Goal: Share content: Share content

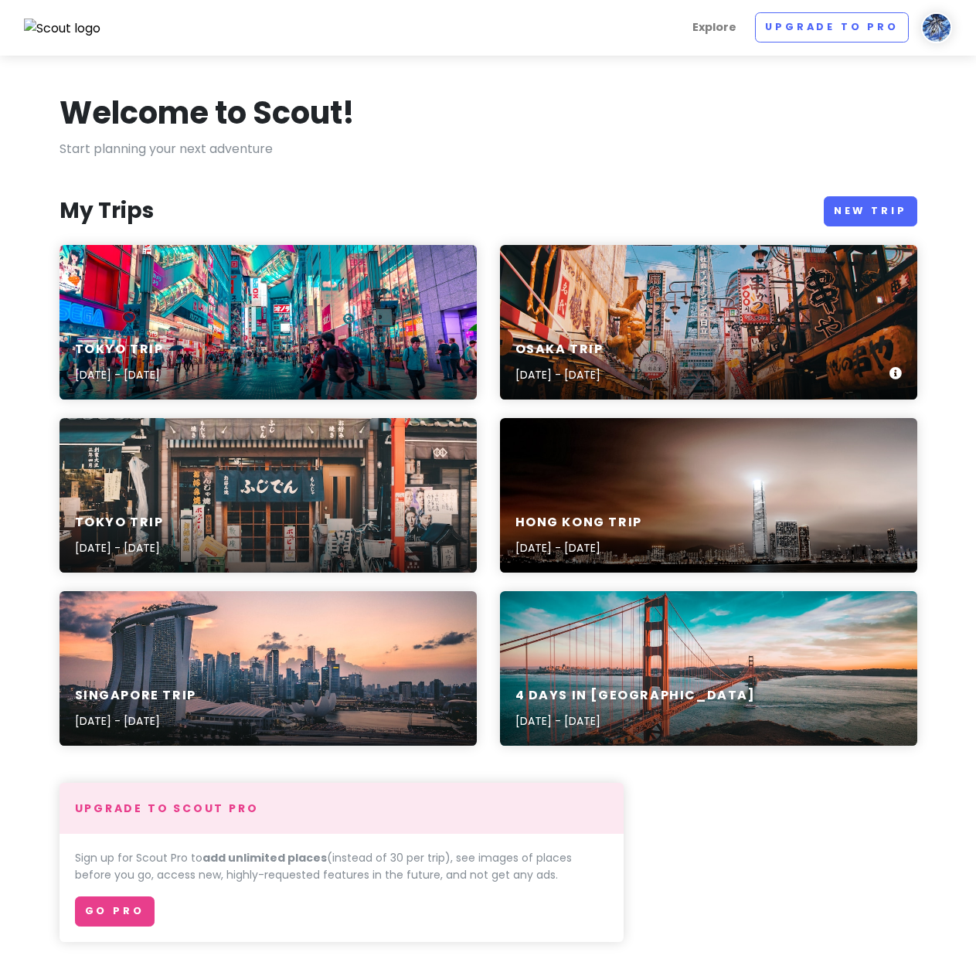
click at [729, 338] on div "Osaka Trip [DATE] - [DATE]" at bounding box center [708, 362] width 417 height 73
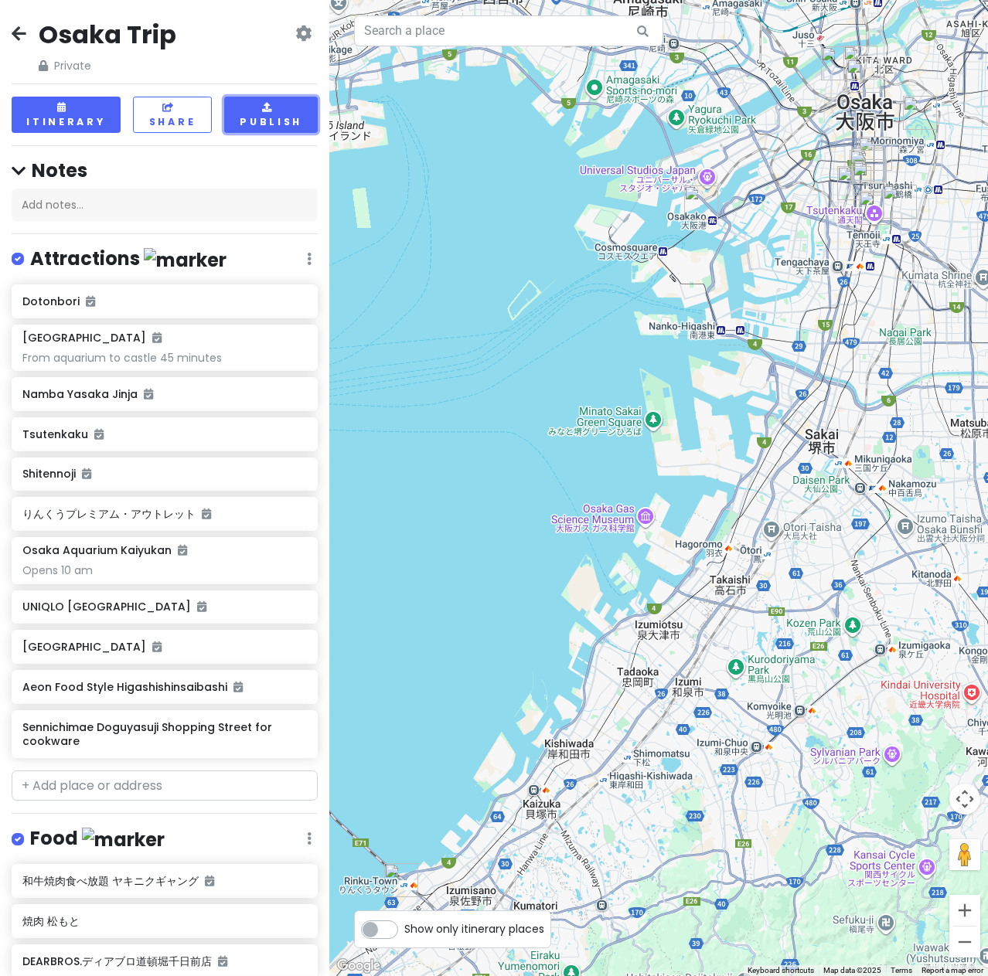
click at [277, 114] on button "Publish" at bounding box center [270, 115] width 93 height 36
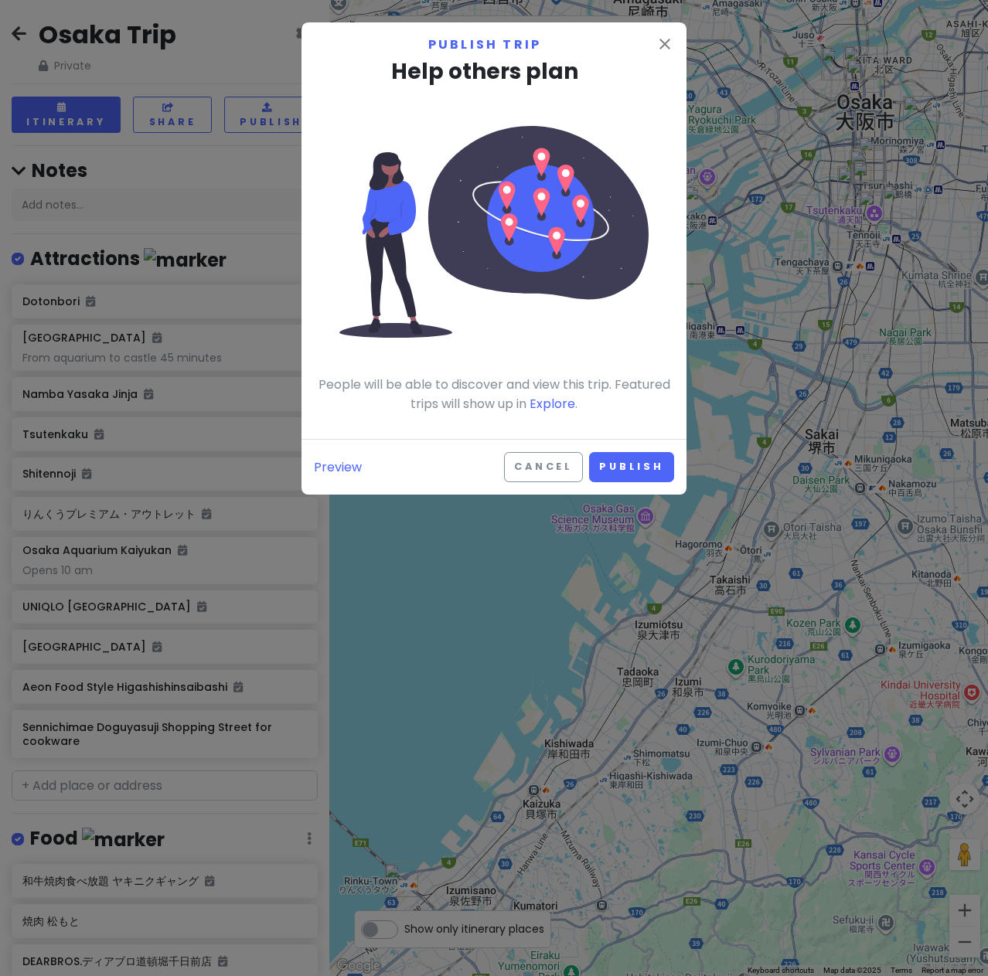
click at [561, 484] on div "Preview Cancel Publish" at bounding box center [493, 467] width 385 height 56
click at [646, 471] on button "Publish" at bounding box center [631, 467] width 85 height 30
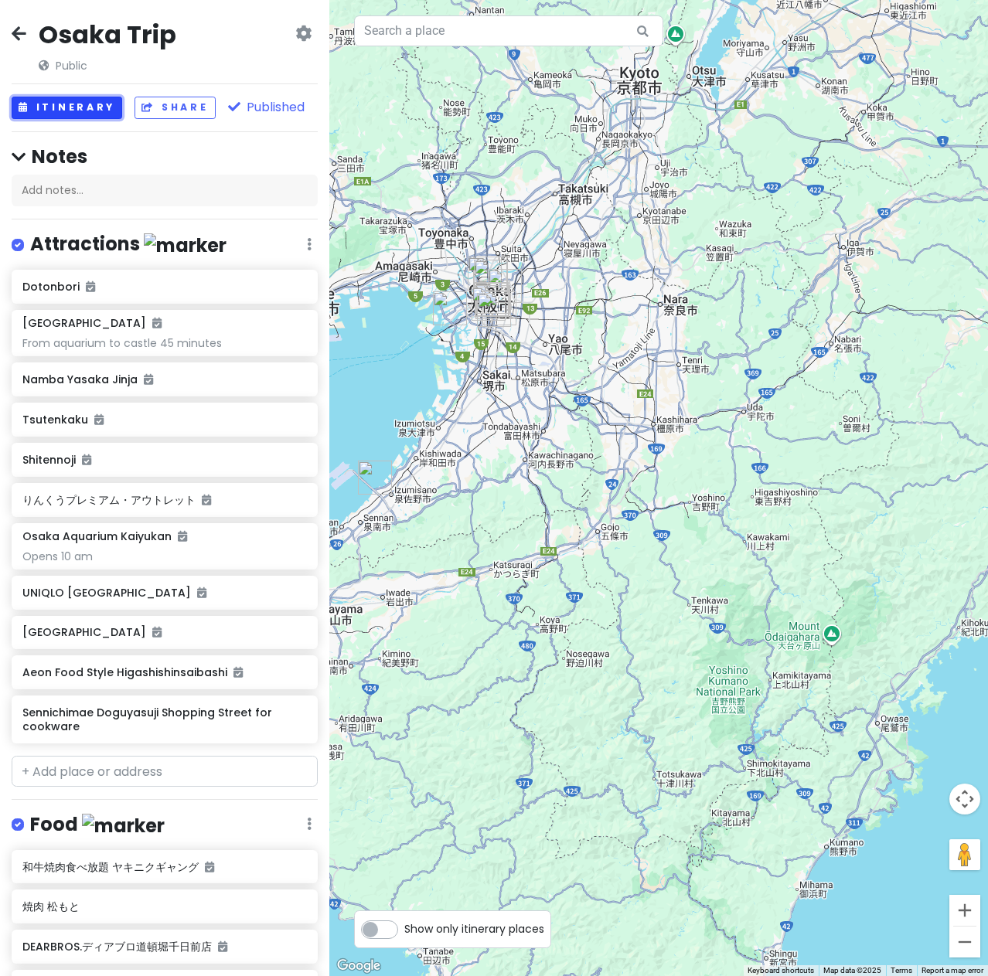
click at [82, 117] on button "Itinerary" at bounding box center [67, 108] width 110 height 22
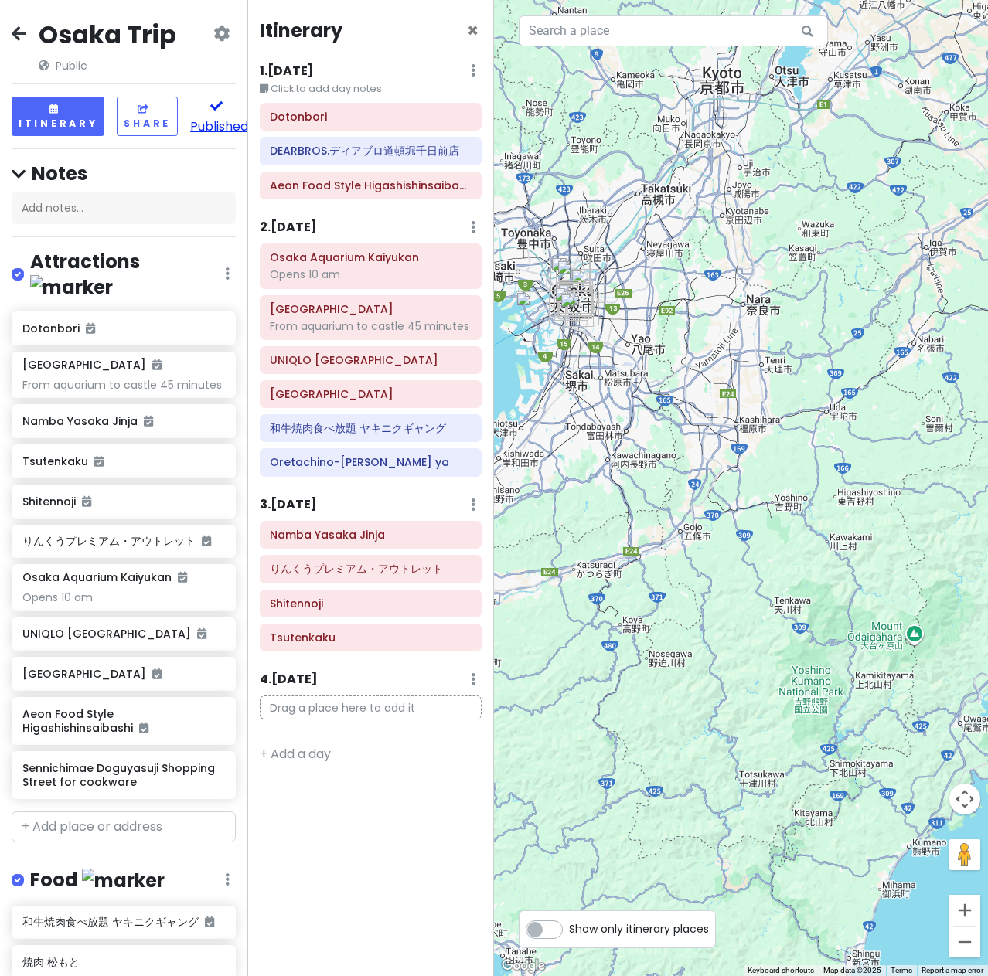
click at [219, 117] on button "Published" at bounding box center [219, 116] width 58 height 39
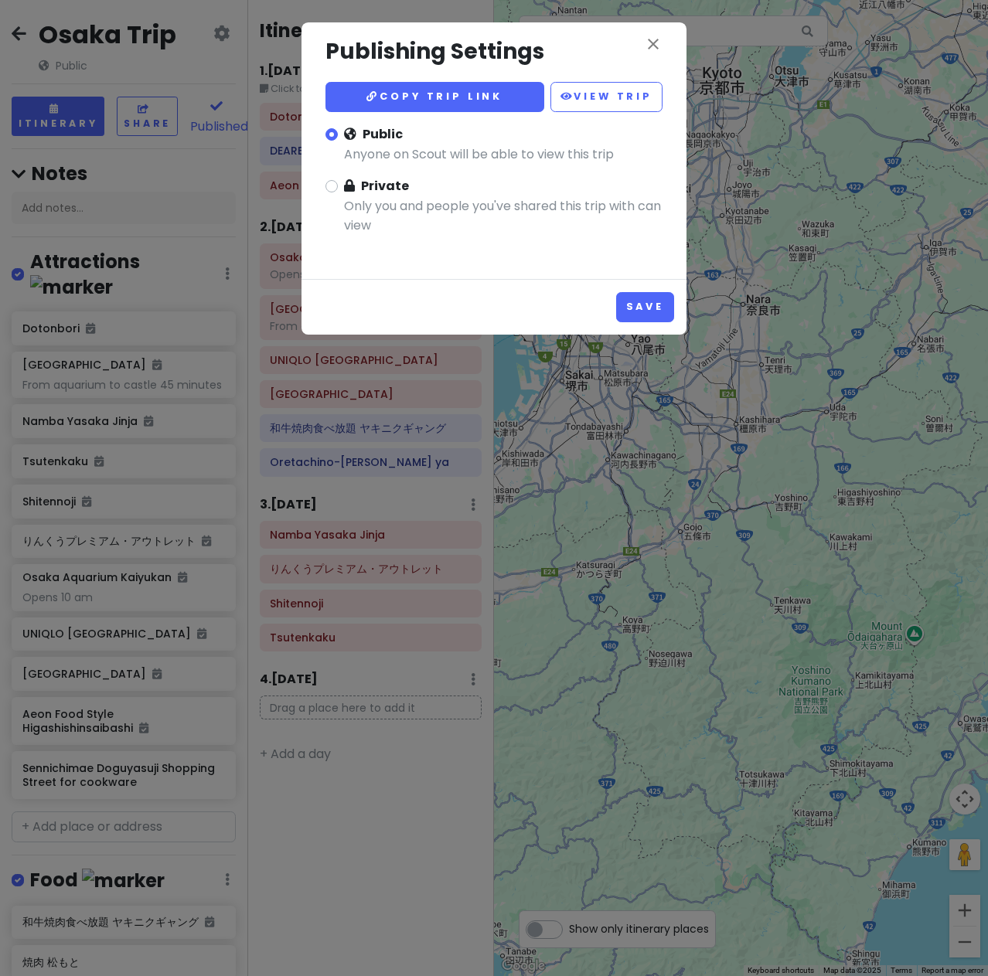
click at [321, 190] on div "close Publishing Settings Copy trip link View Trip Public Anyone on Scout will …" at bounding box center [494, 141] width 360 height 213
click at [344, 190] on label "Private Only you and people you've shared this trip with can view" at bounding box center [503, 212] width 318 height 72
click at [344, 186] on input "Private Only you and people you've shared this trip with can view" at bounding box center [349, 181] width 10 height 10
radio input "true"
click at [648, 311] on button "Save" at bounding box center [645, 307] width 58 height 30
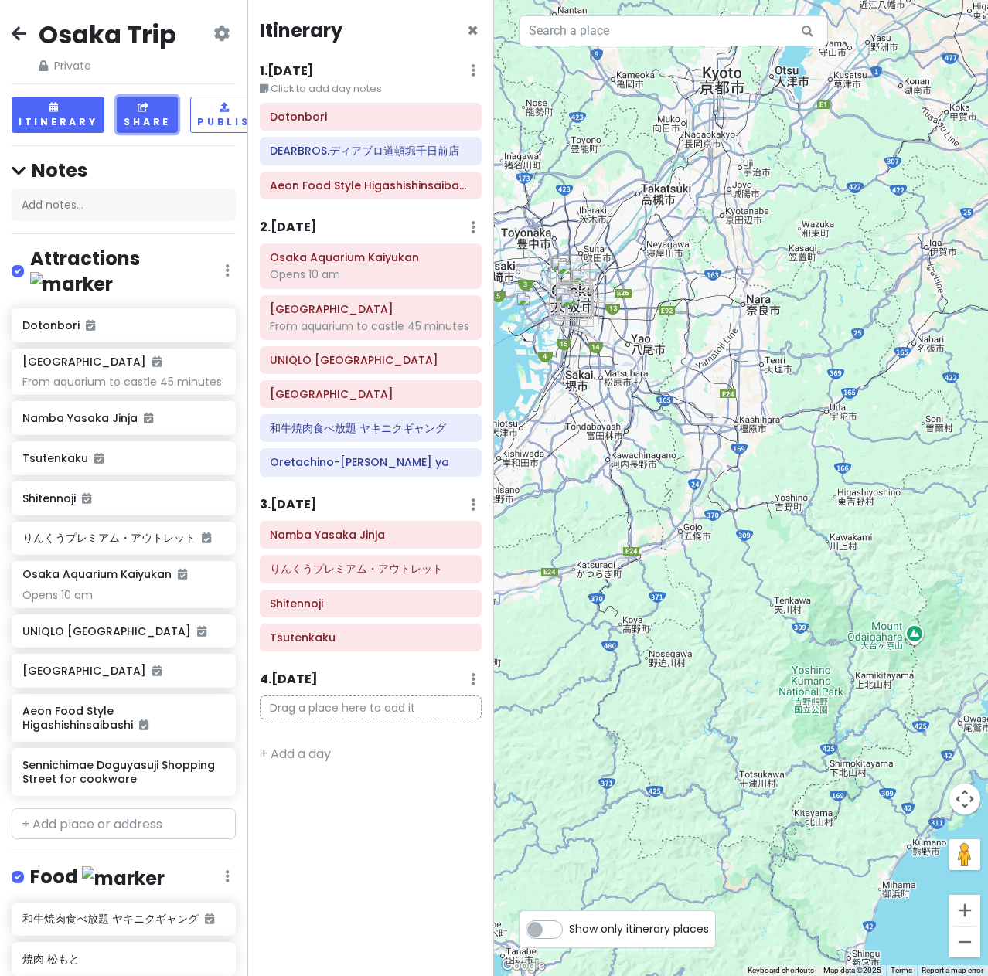
click at [162, 129] on button "Share" at bounding box center [147, 115] width 61 height 36
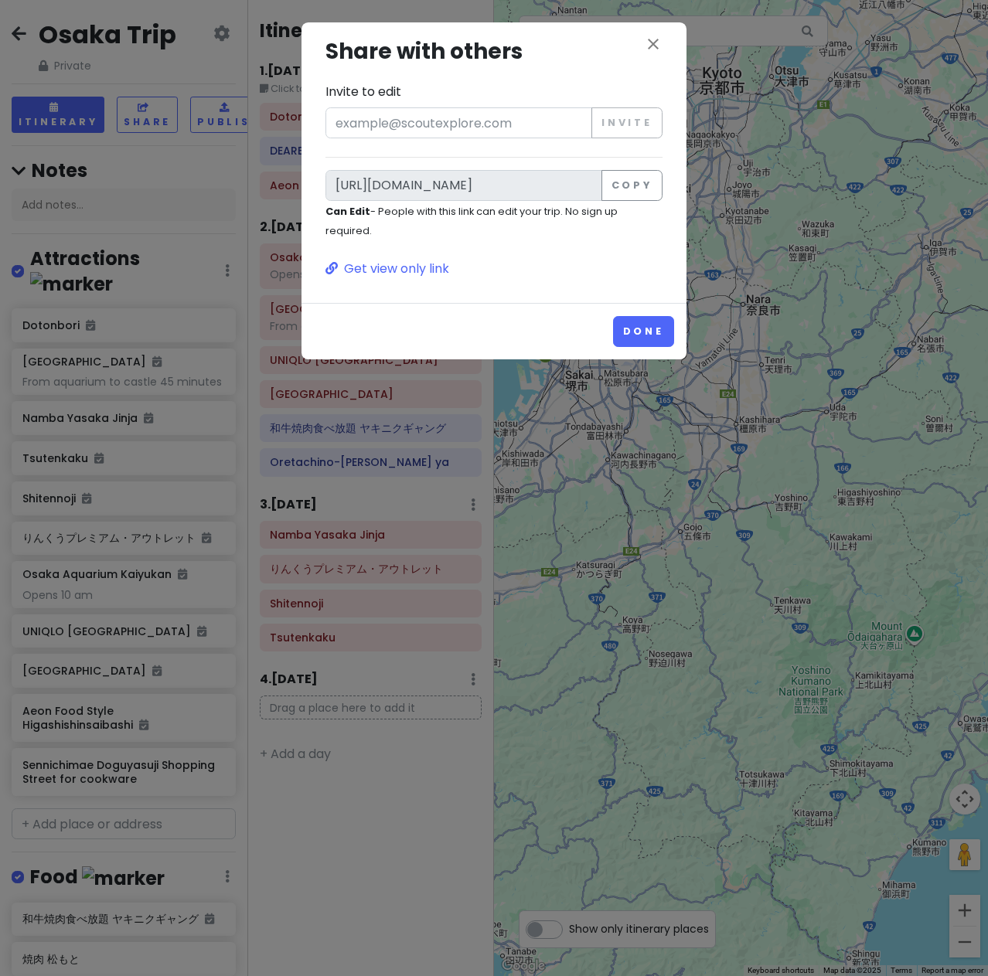
click at [566, 294] on div "close Share with others Invite to edit Invite [URL][DOMAIN_NAME] Copy Can Edit …" at bounding box center [493, 162] width 385 height 280
click at [646, 24] on div "close Share with others Invite to edit Invite [URL][DOMAIN_NAME] Copy Can Edit …" at bounding box center [493, 162] width 385 height 280
click at [648, 35] on icon "close" at bounding box center [653, 44] width 19 height 19
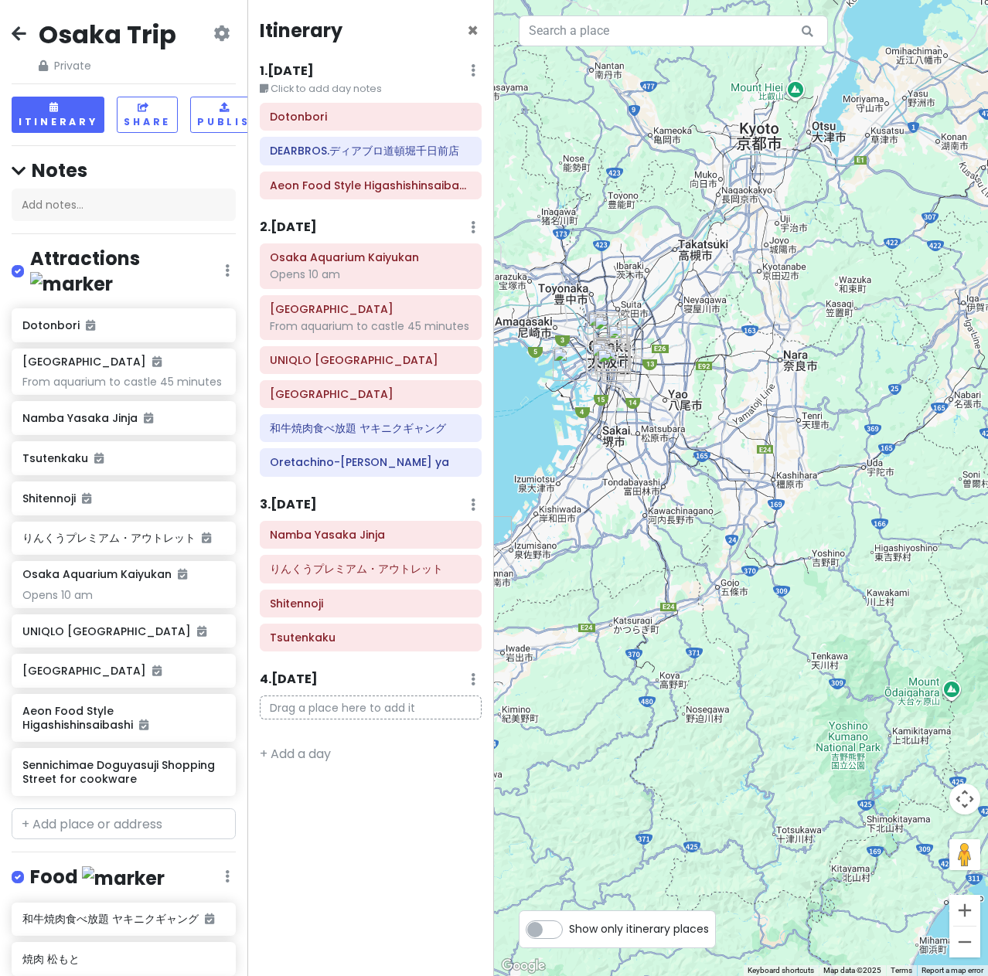
drag, startPoint x: 751, startPoint y: 298, endPoint x: 790, endPoint y: 355, distance: 69.0
click at [790, 355] on div at bounding box center [741, 488] width 494 height 976
click at [149, 114] on button "Share" at bounding box center [147, 115] width 61 height 36
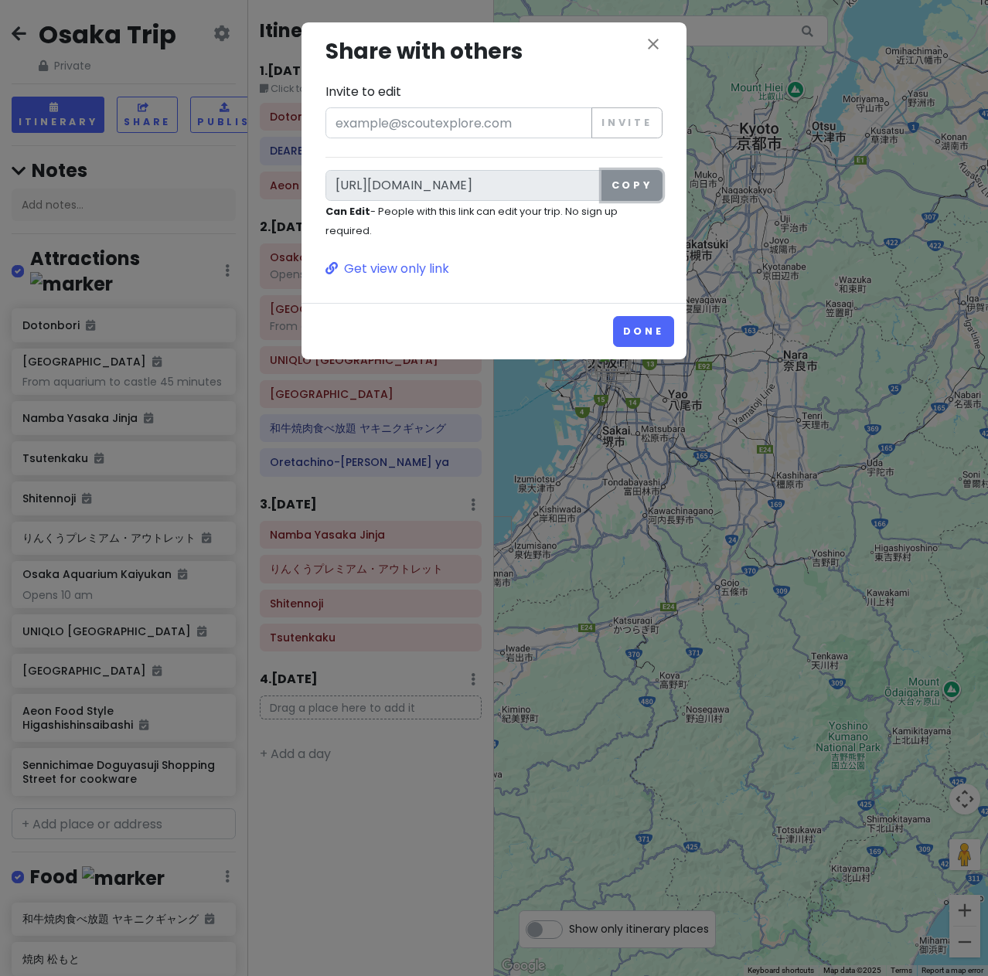
click at [631, 192] on button "Copy" at bounding box center [631, 185] width 61 height 31
drag, startPoint x: 637, startPoint y: 330, endPoint x: 554, endPoint y: 316, distance: 84.6
click at [637, 330] on button "Done" at bounding box center [643, 331] width 61 height 30
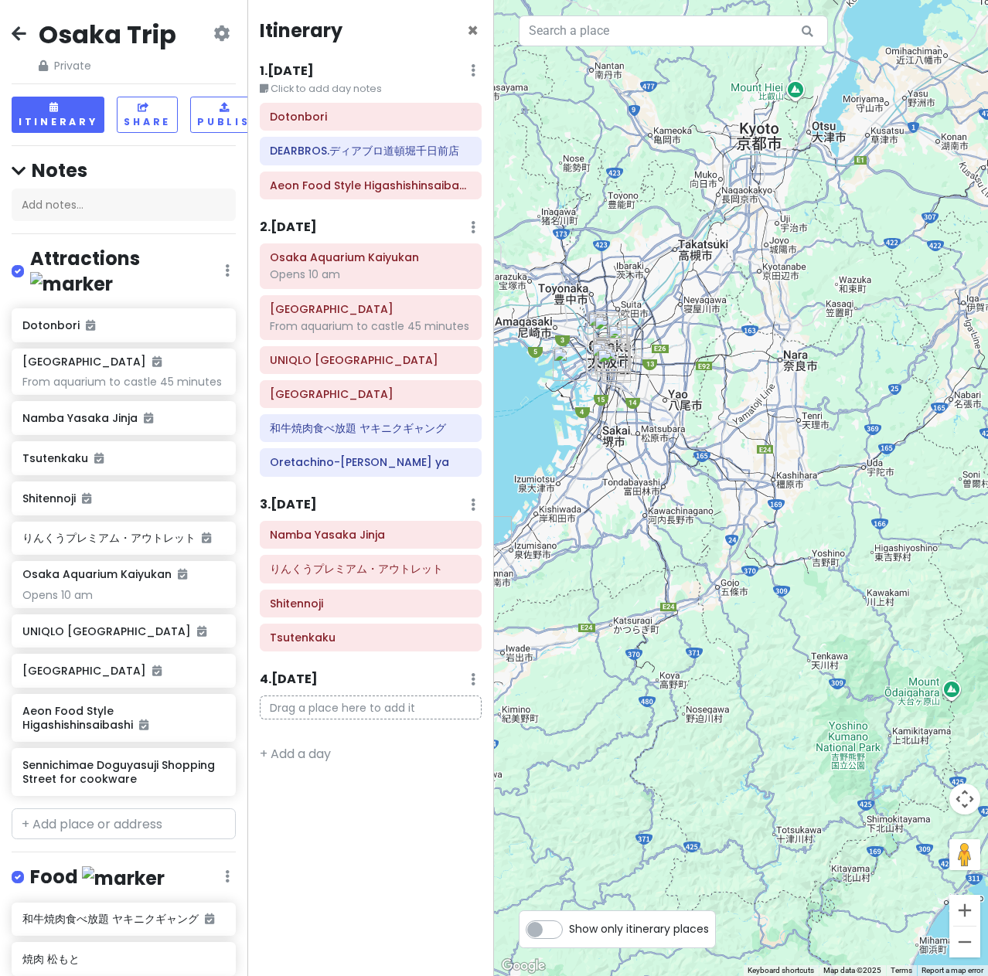
click at [10, 32] on div "Osaka Trip Private Change Dates Make a Copy Delete Trip Go Pro ⚡️ Give Feedback…" at bounding box center [123, 488] width 247 height 976
click at [15, 32] on icon at bounding box center [19, 33] width 15 height 12
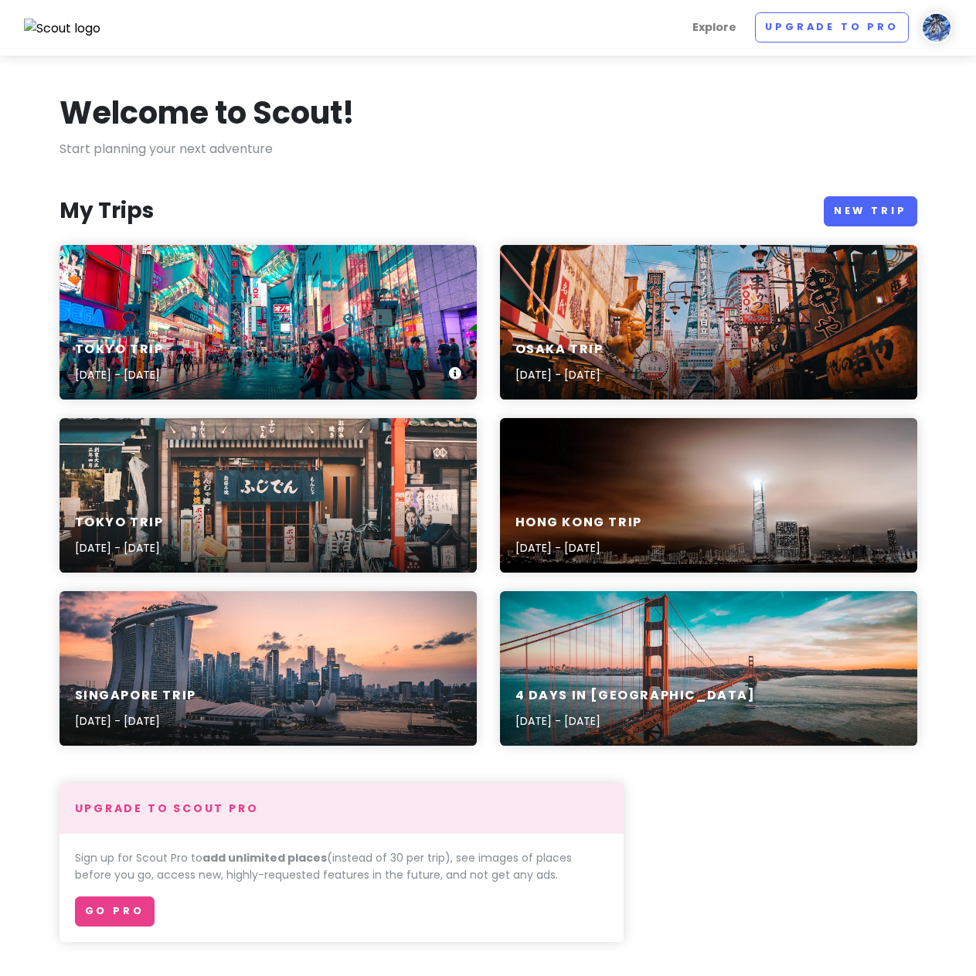
click at [239, 301] on div "Tokyo Trip [DATE] - [DATE]" at bounding box center [267, 322] width 417 height 155
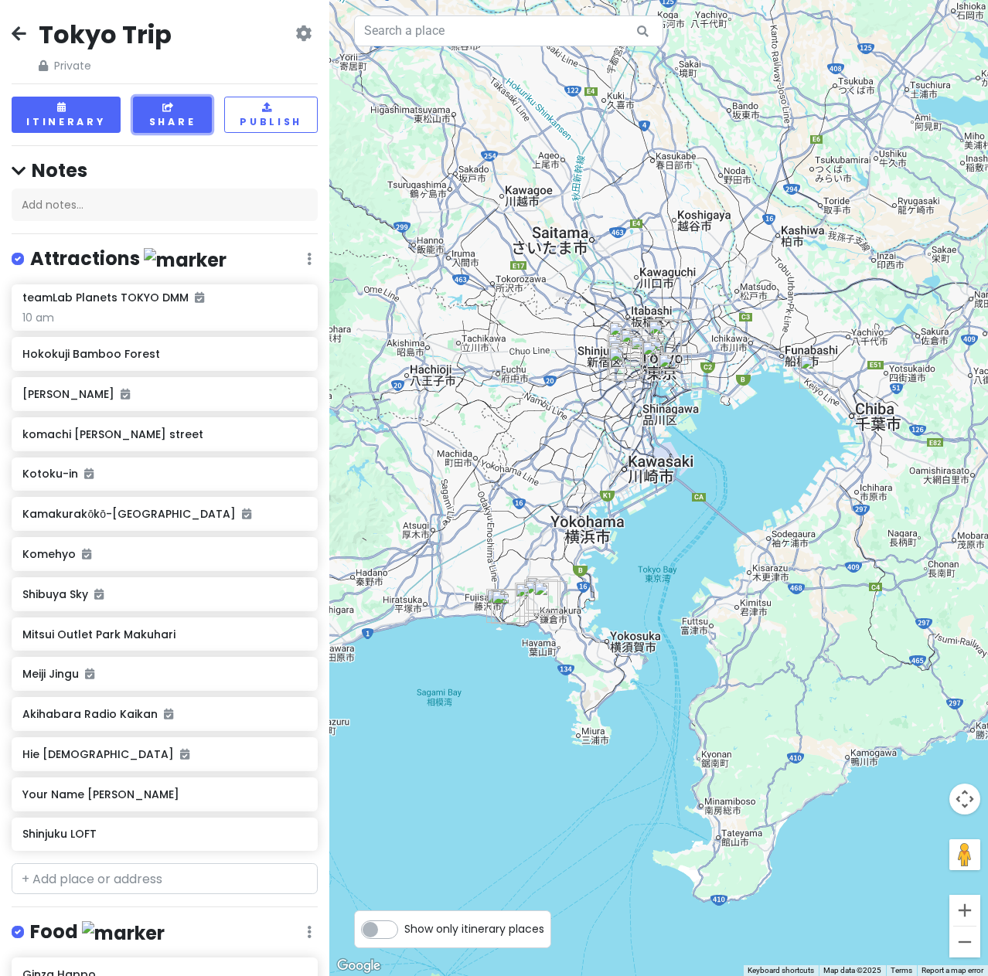
click at [180, 119] on button "Share" at bounding box center [173, 115] width 80 height 36
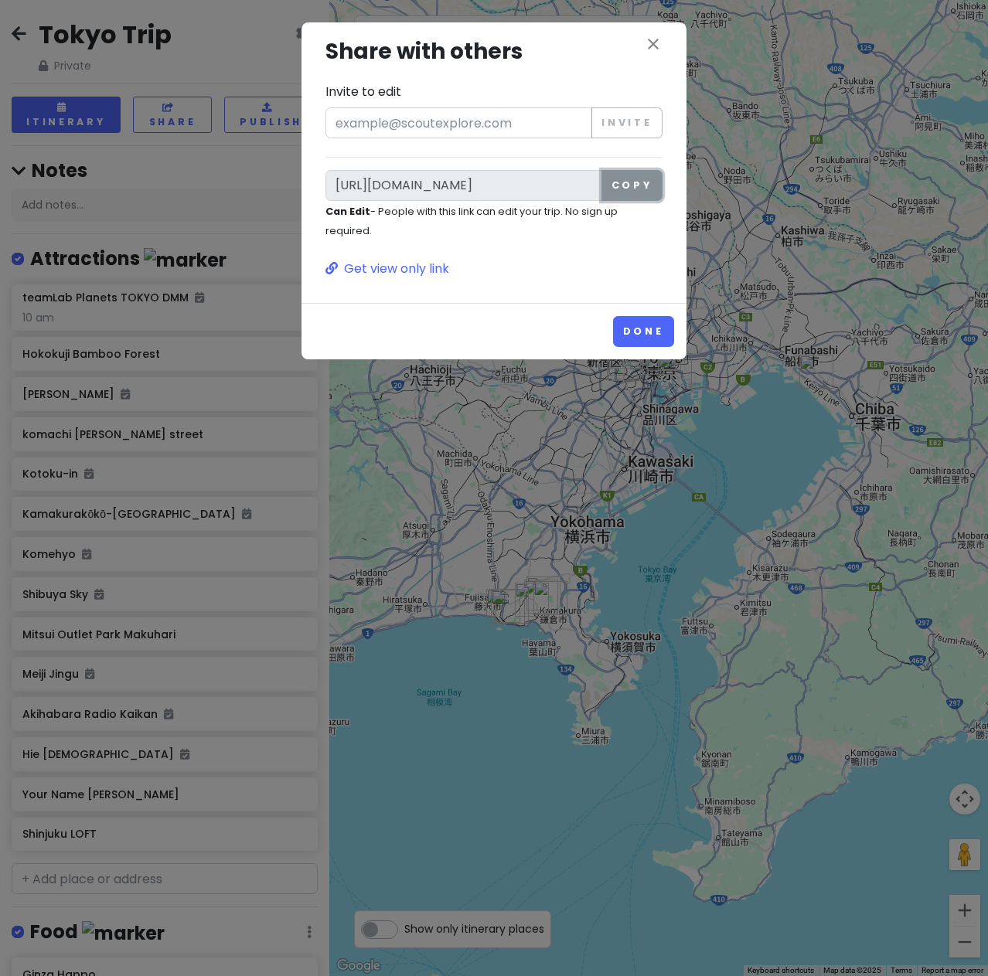
click at [619, 184] on button "Copy" at bounding box center [631, 185] width 61 height 31
click at [655, 45] on icon "close" at bounding box center [653, 44] width 19 height 19
